Goal: Task Accomplishment & Management: Manage account settings

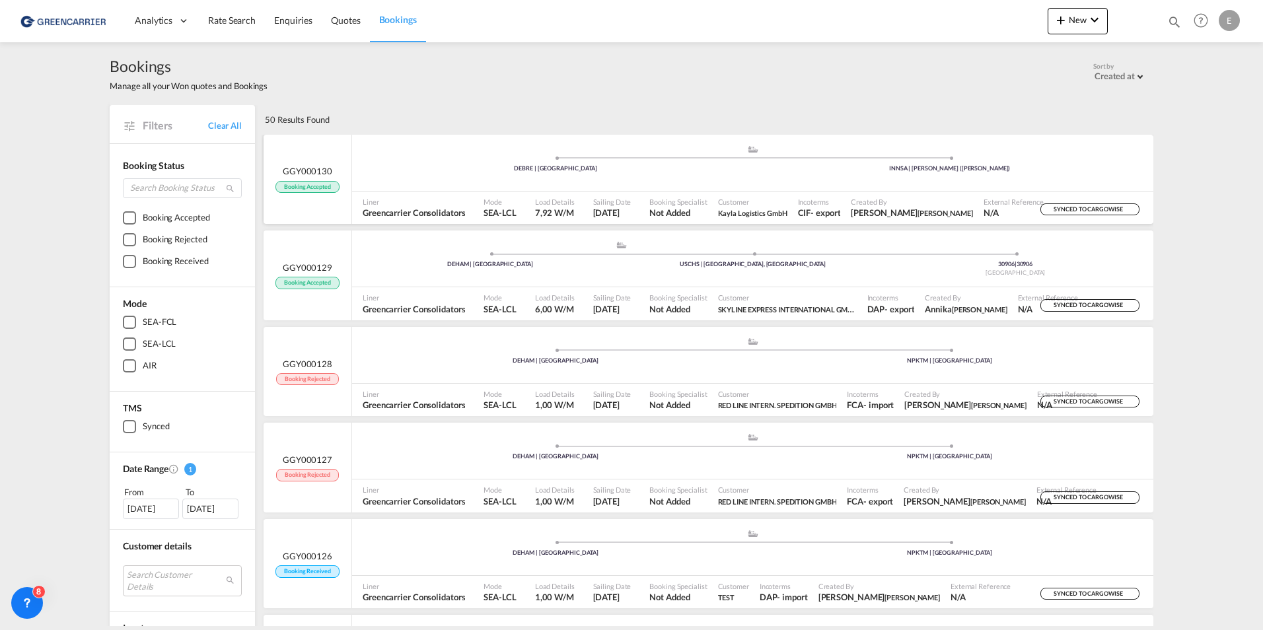
click at [833, 209] on div "- export" at bounding box center [826, 213] width 30 height 12
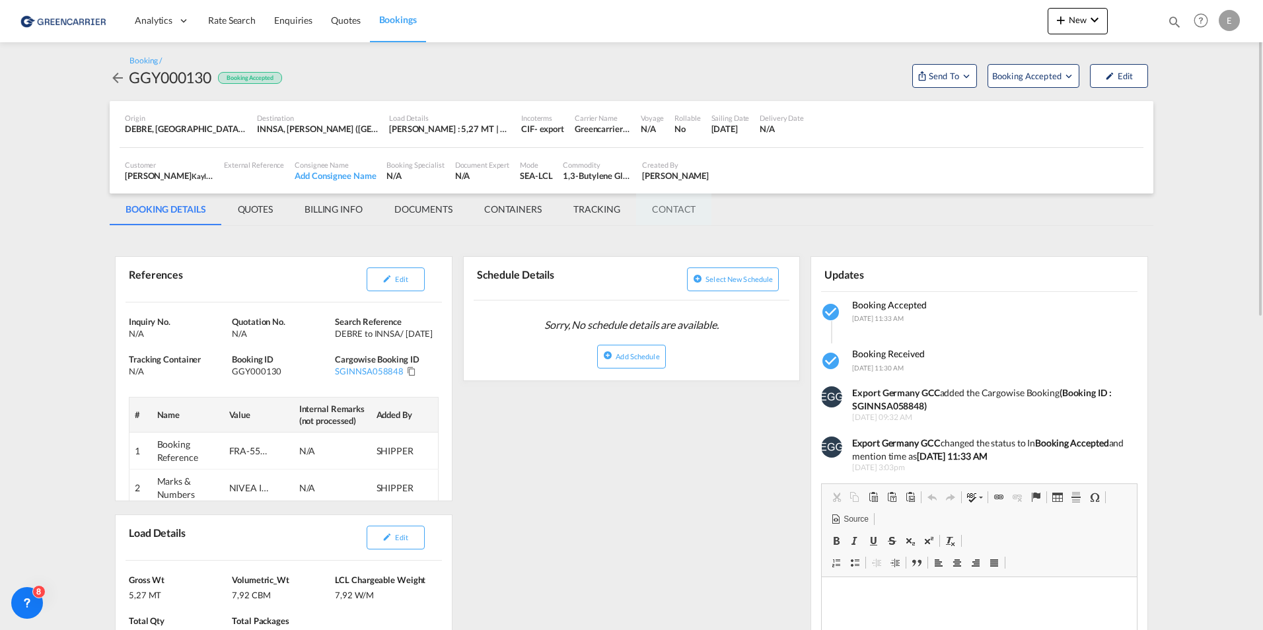
click at [705, 206] on md-tab-item "CONTACT" at bounding box center [673, 210] width 75 height 32
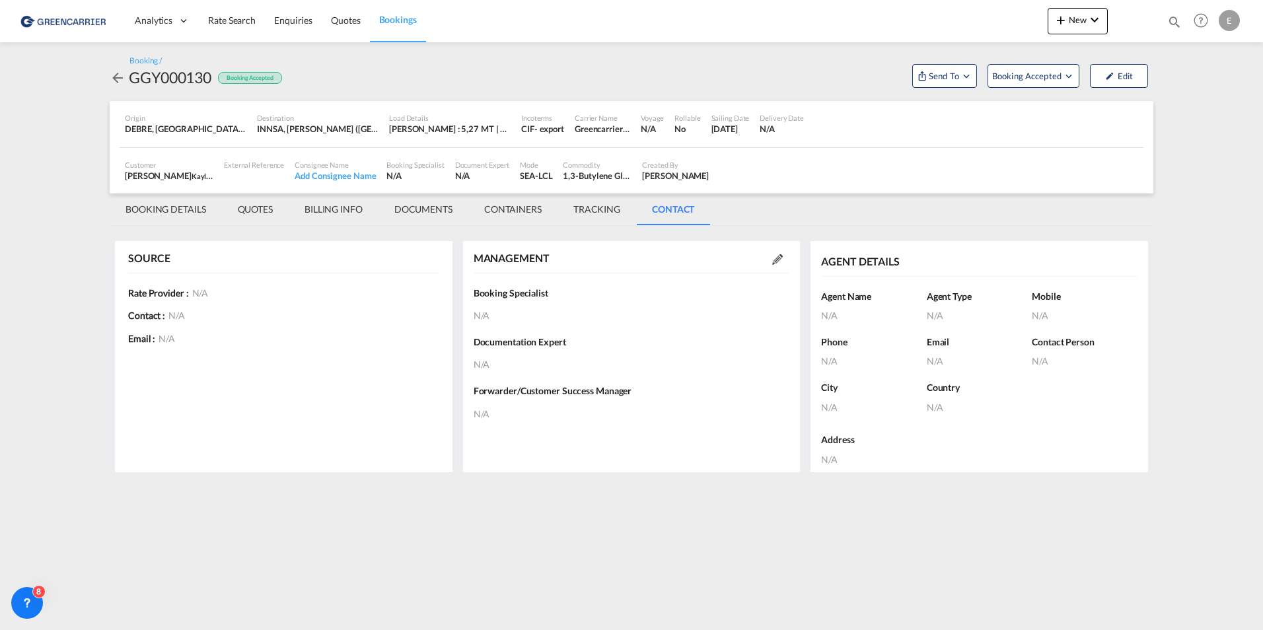
click at [147, 215] on md-tab-item "BOOKING DETAILS" at bounding box center [166, 210] width 112 height 32
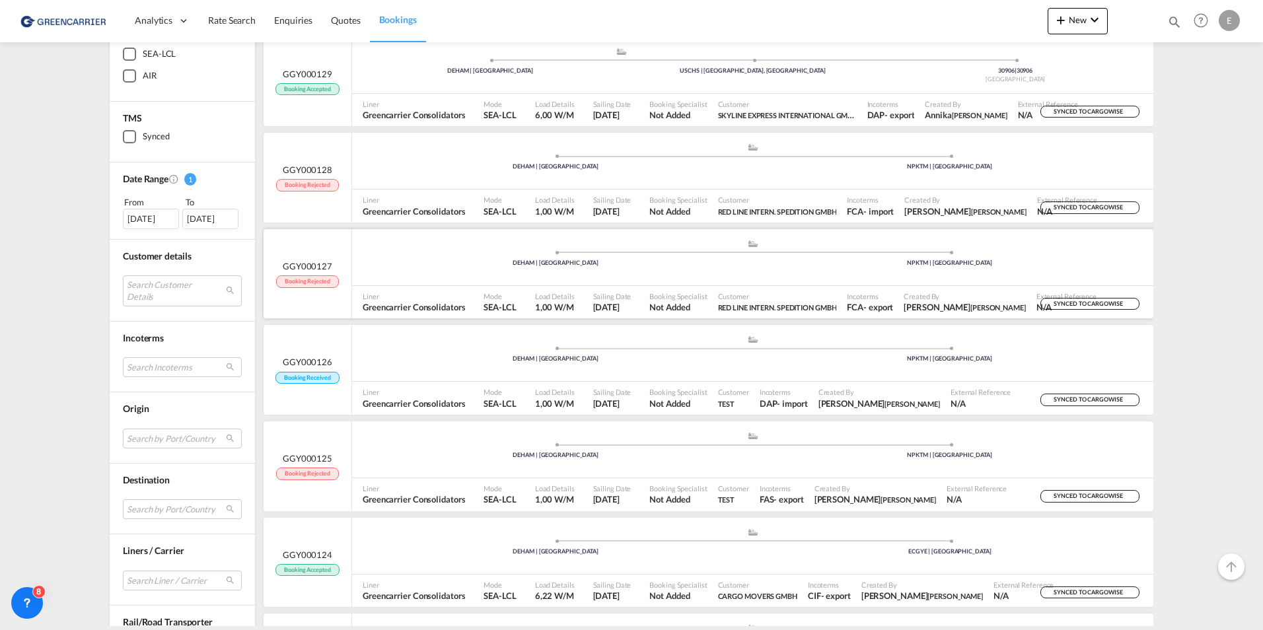
scroll to position [330, 0]
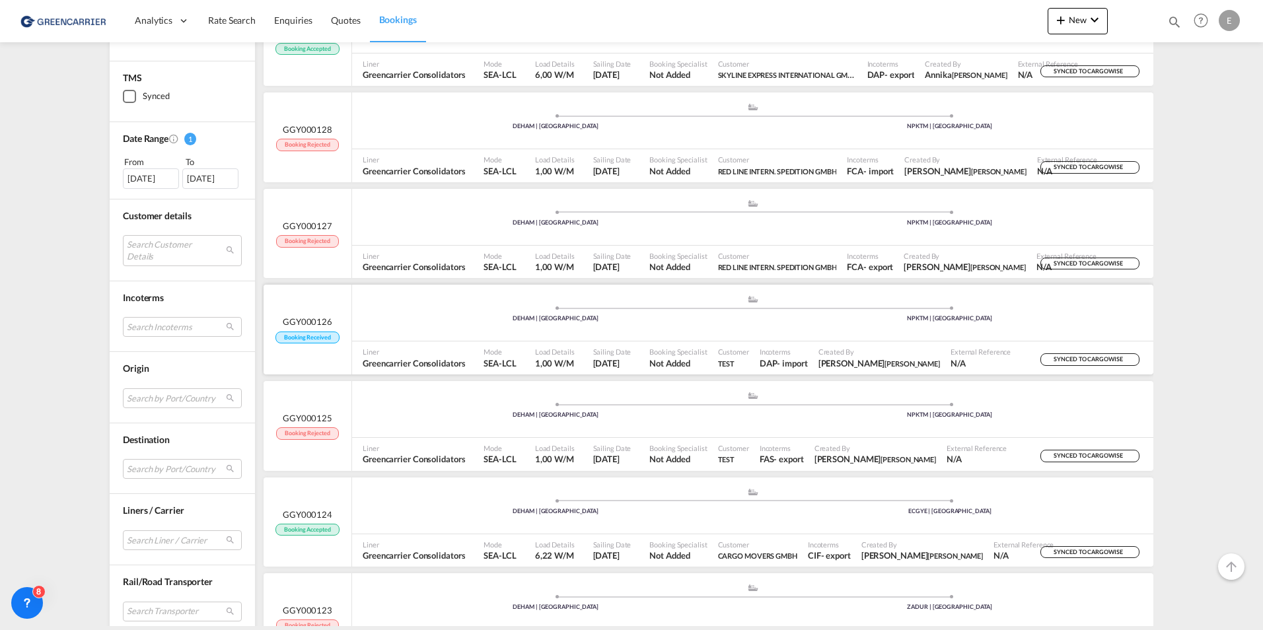
click at [588, 371] on div "Sailing Date [DATE]" at bounding box center [616, 358] width 57 height 33
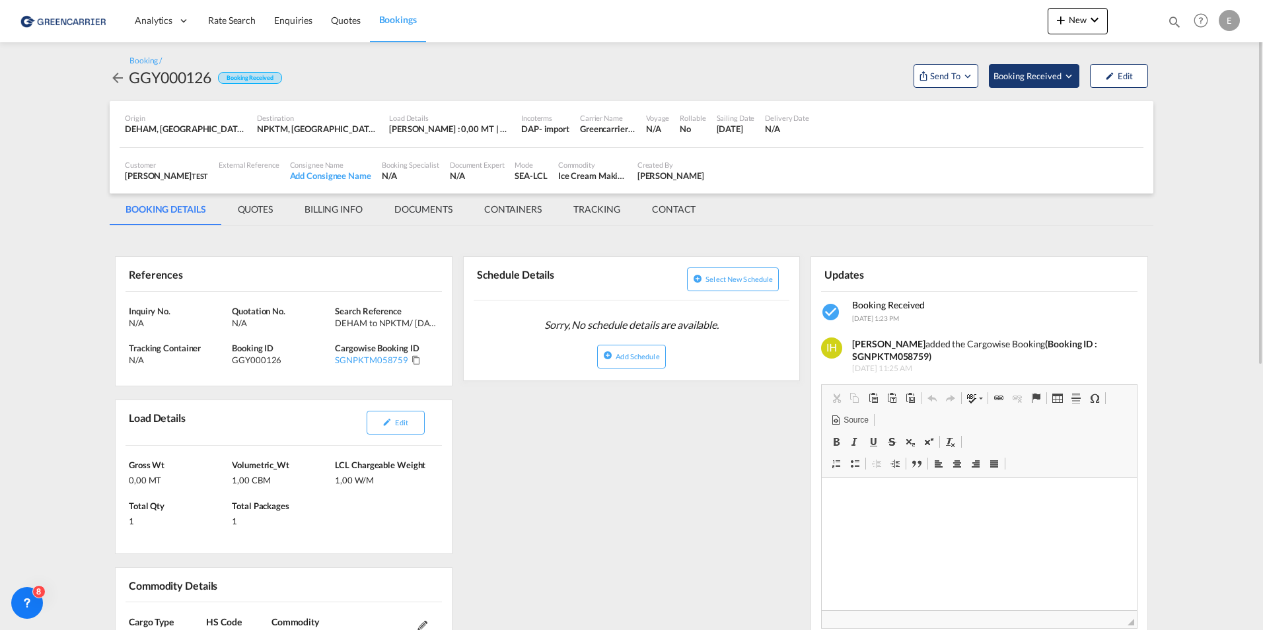
click at [1007, 81] on span "Booking Received" at bounding box center [1028, 75] width 69 height 13
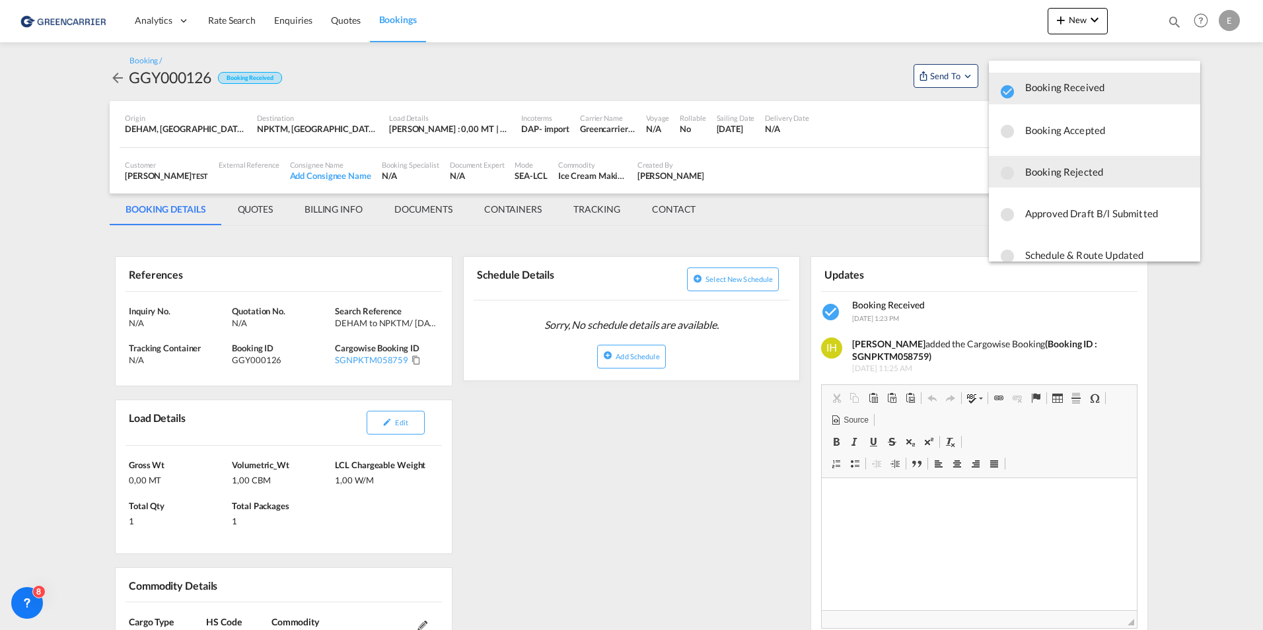
click at [1100, 166] on span "Booking Rejected" at bounding box center [1108, 172] width 165 height 24
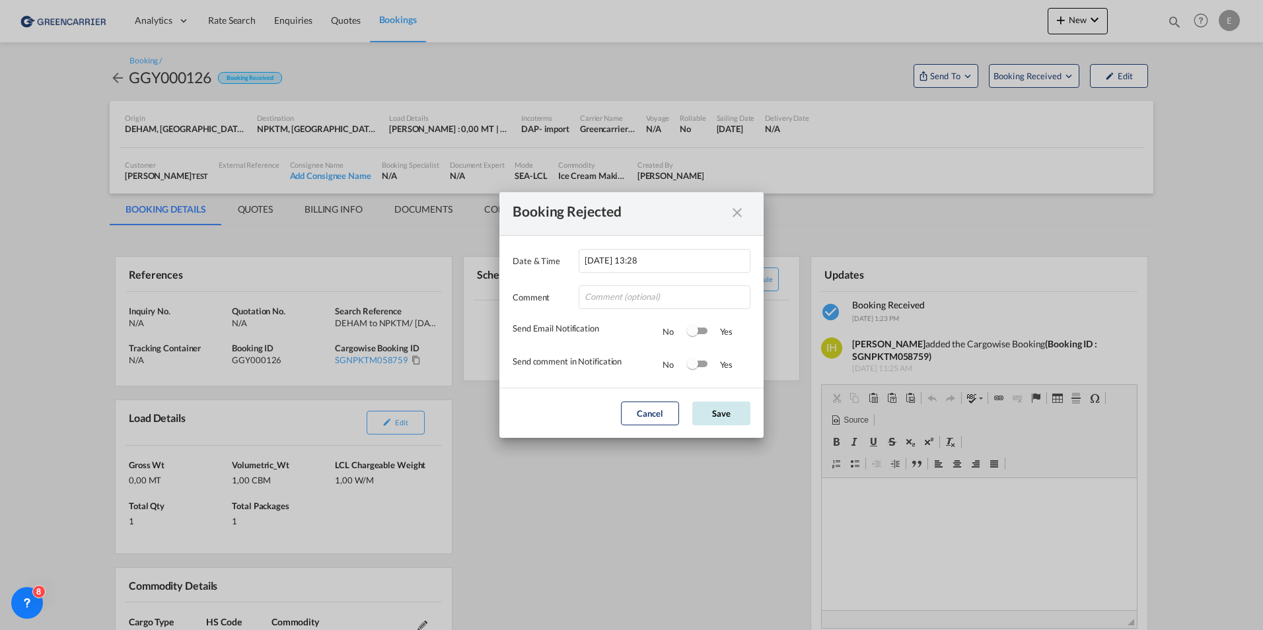
click at [727, 412] on button "Save" at bounding box center [721, 414] width 58 height 24
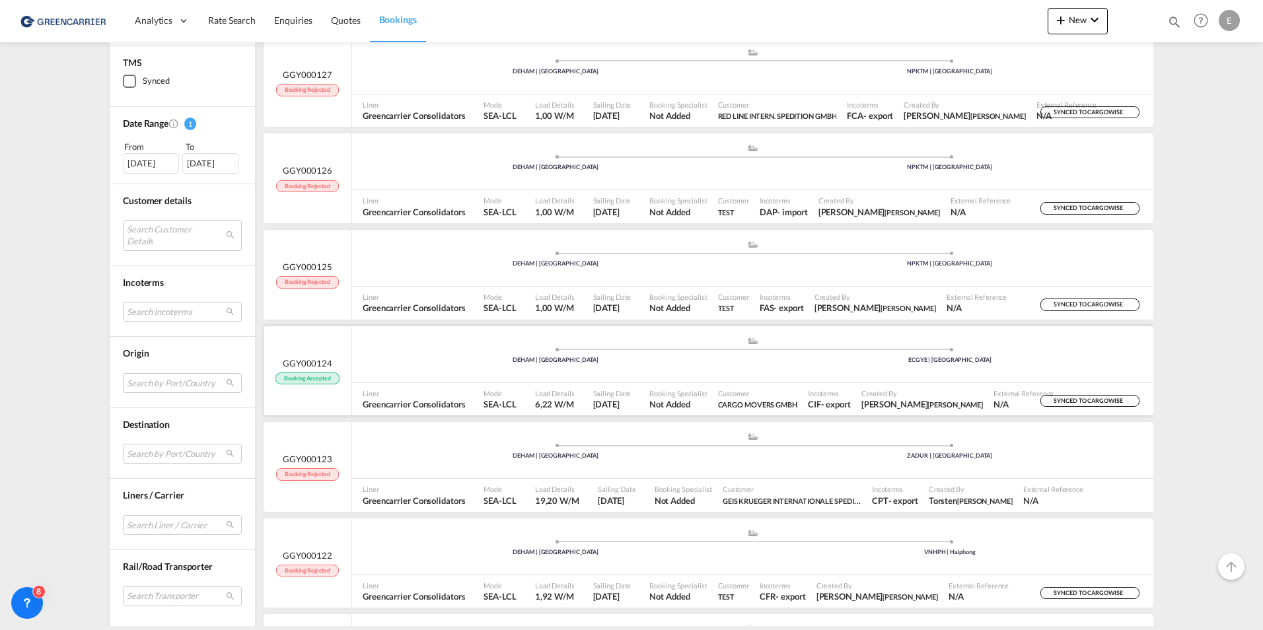
scroll to position [463, 0]
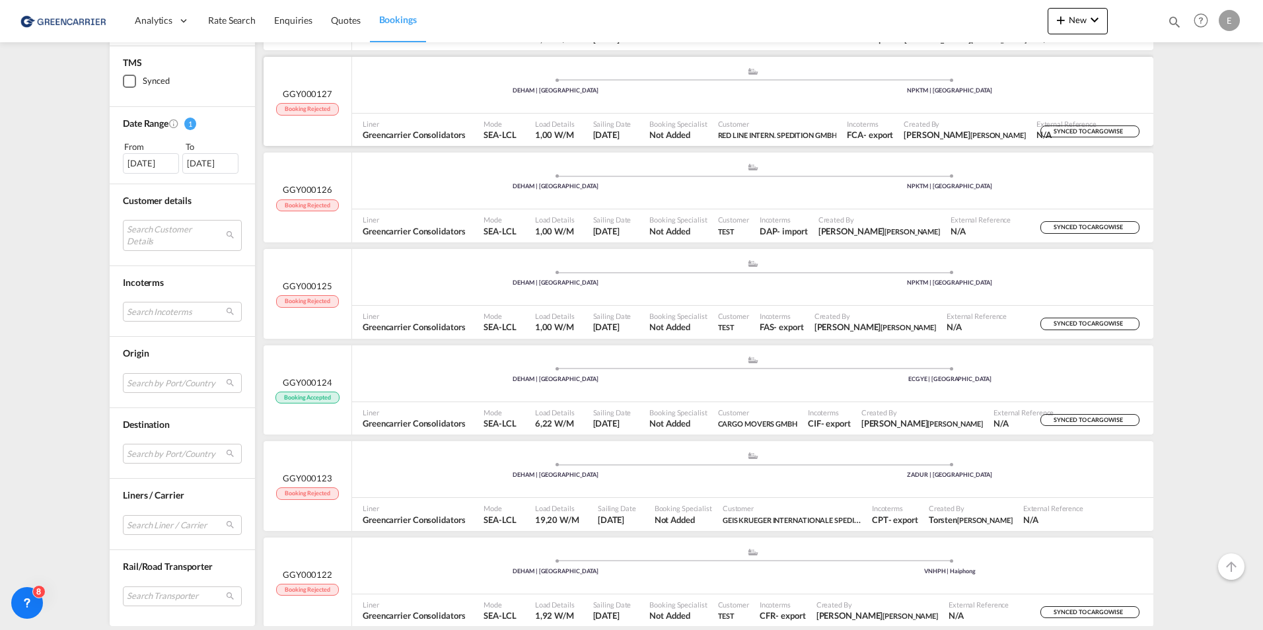
click at [644, 114] on div "Sailing Date [DATE]" at bounding box center [616, 130] width 57 height 33
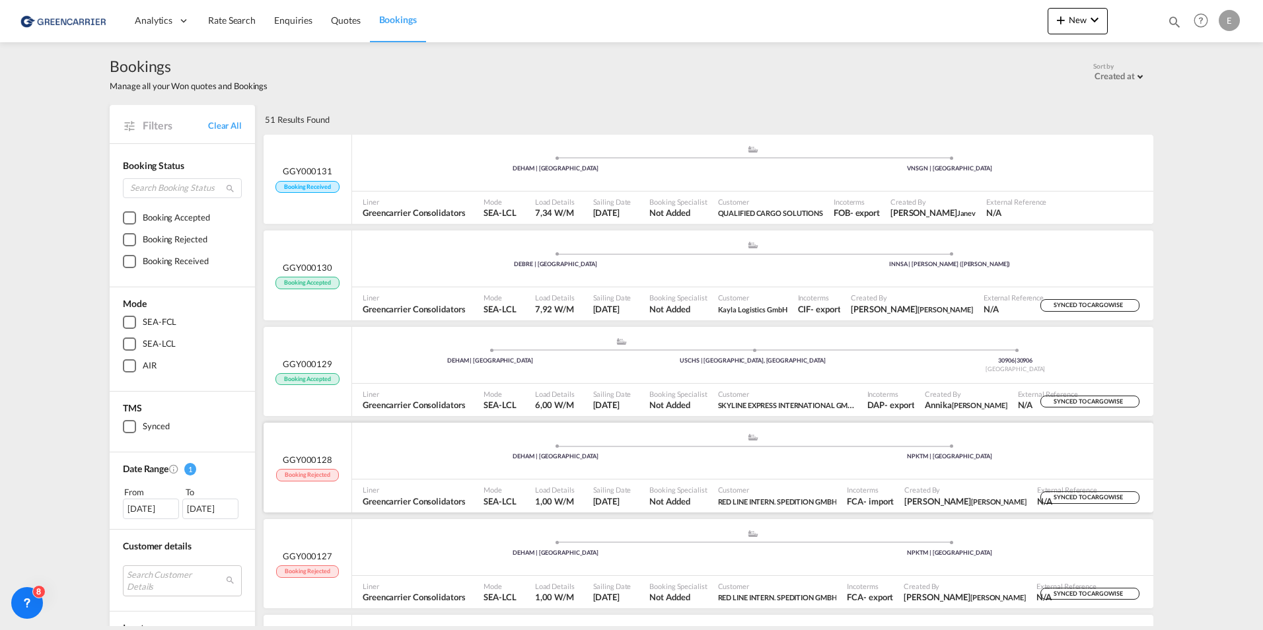
click at [748, 485] on span "Customer" at bounding box center [777, 490] width 119 height 10
